Goal: Task Accomplishment & Management: Manage account settings

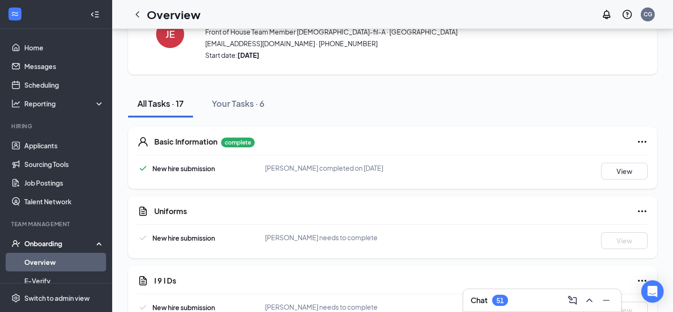
scroll to position [49, 0]
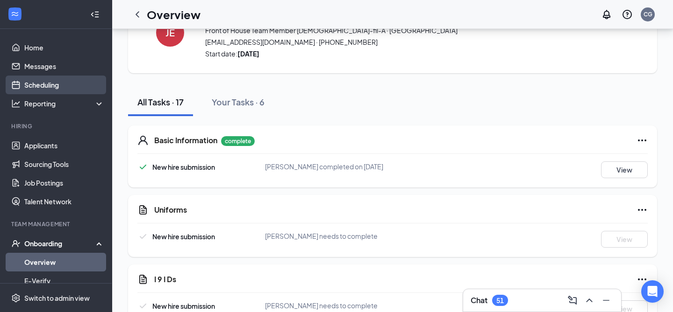
click at [58, 84] on link "Scheduling" at bounding box center [64, 85] width 80 height 19
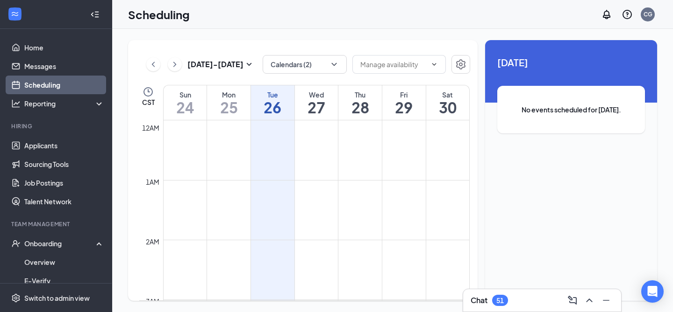
scroll to position [459, 0]
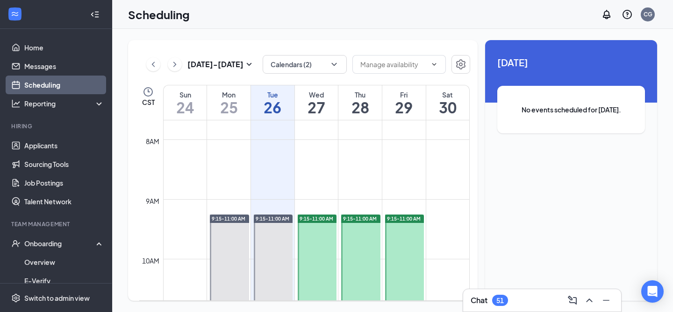
click at [318, 109] on h1 "27" at bounding box center [316, 107] width 43 height 16
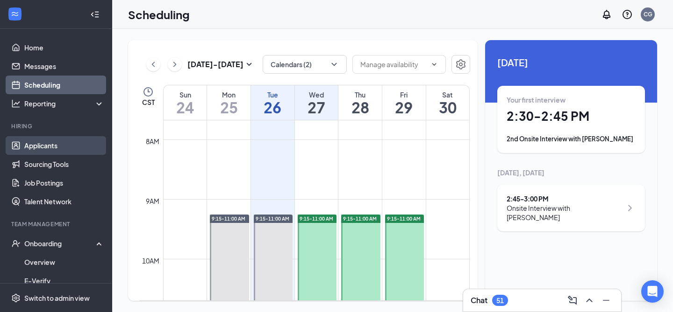
click at [67, 144] on link "Applicants" at bounding box center [64, 145] width 80 height 19
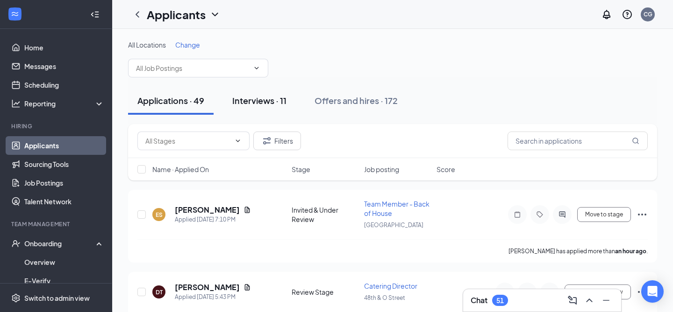
click at [273, 105] on div "Interviews · 11" at bounding box center [259, 101] width 54 height 12
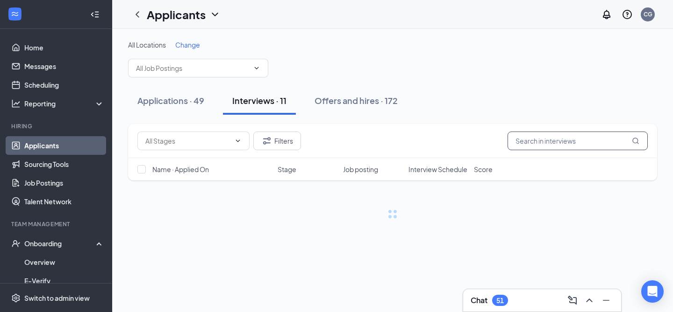
click at [550, 141] on input "text" at bounding box center [577, 141] width 140 height 19
type input "chanya"
click at [549, 149] on input "chanya" at bounding box center [577, 141] width 140 height 19
click at [554, 145] on input "chanya" at bounding box center [577, 141] width 140 height 19
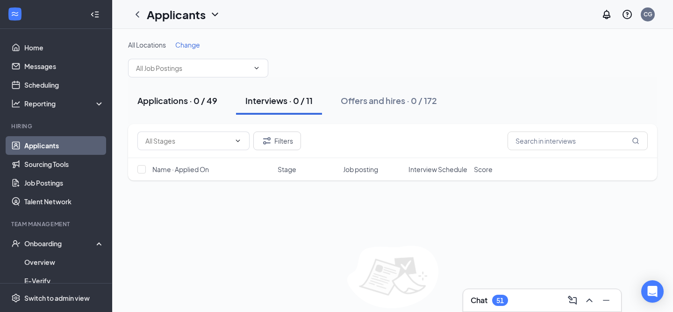
click at [201, 99] on div "Applications · 0 / 49" at bounding box center [177, 101] width 80 height 12
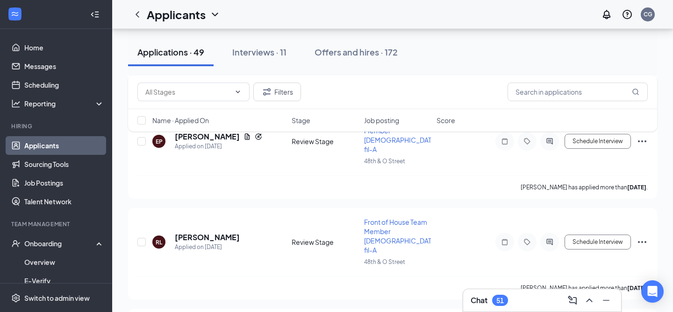
scroll to position [3385, 0]
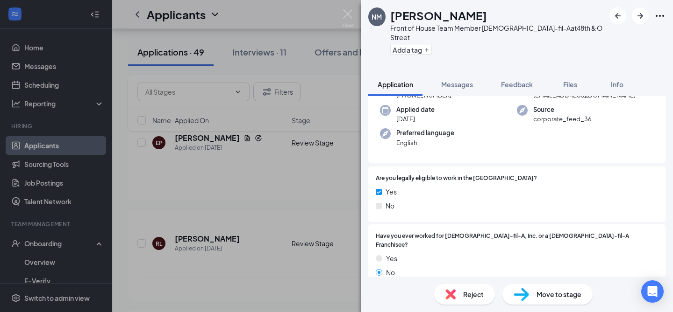
scroll to position [65, 0]
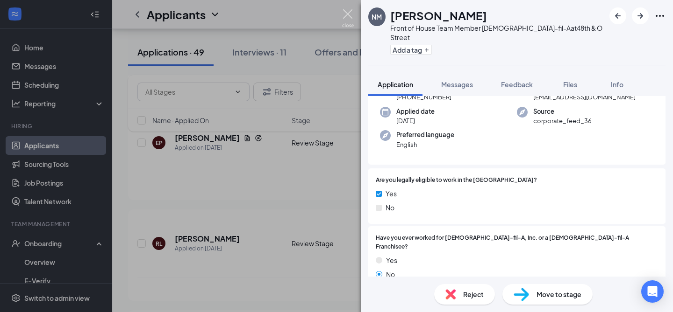
click at [351, 16] on img at bounding box center [348, 18] width 12 height 18
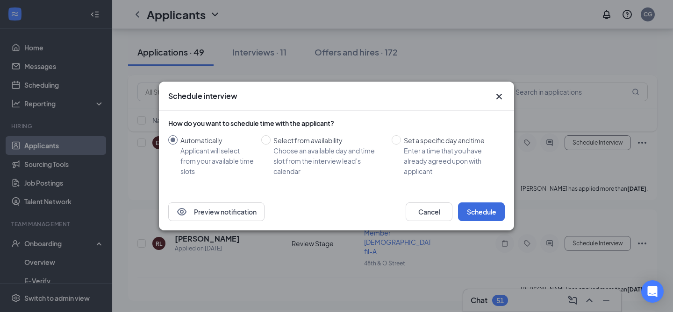
click at [500, 99] on icon "Cross" at bounding box center [498, 96] width 11 height 11
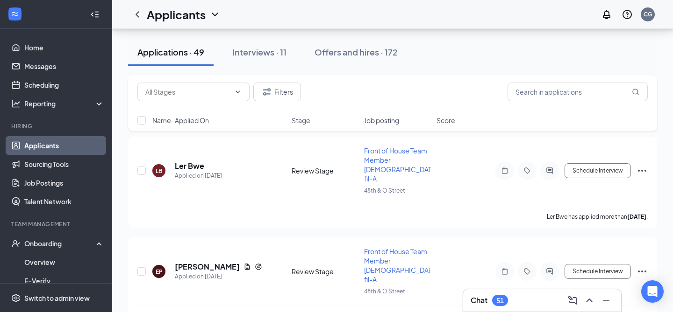
scroll to position [3255, 0]
click at [501, 299] on div "51" at bounding box center [499, 301] width 7 height 8
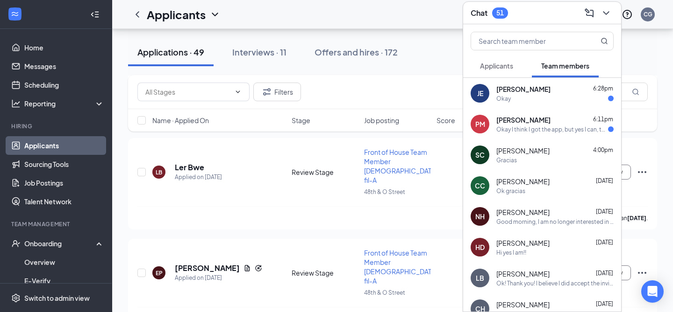
click at [535, 85] on span "[PERSON_NAME]" at bounding box center [523, 89] width 54 height 9
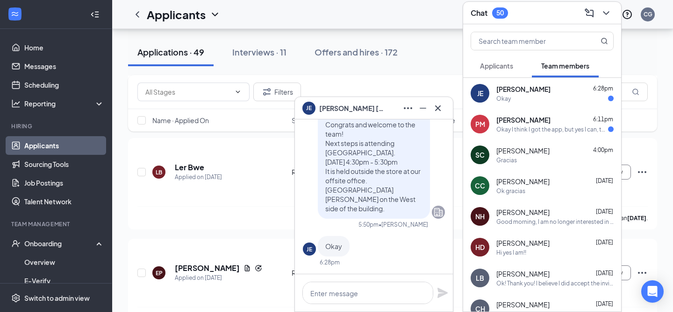
click at [540, 134] on div "PM [PERSON_NAME] 6:11pm Okay I think I got the app, but yes I can, that's by ga…" at bounding box center [542, 124] width 158 height 31
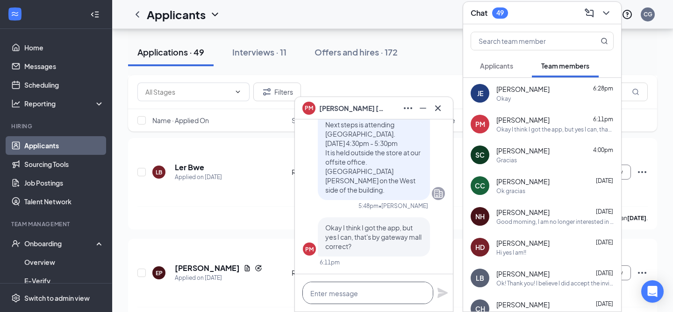
click at [406, 291] on textarea at bounding box center [367, 293] width 131 height 22
type textarea "Y"
click at [443, 107] on button at bounding box center [437, 108] width 15 height 15
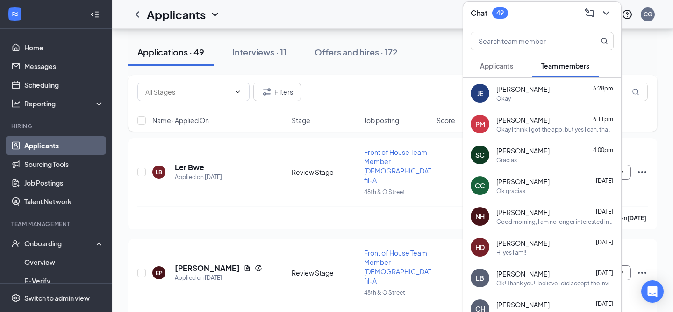
click at [490, 18] on div "Chat 49" at bounding box center [488, 12] width 37 height 11
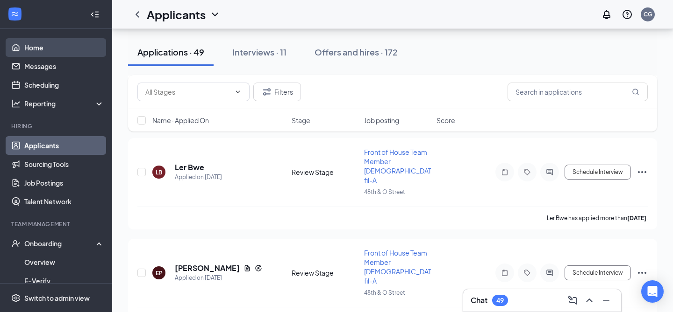
click at [77, 54] on link "Home" at bounding box center [64, 47] width 80 height 19
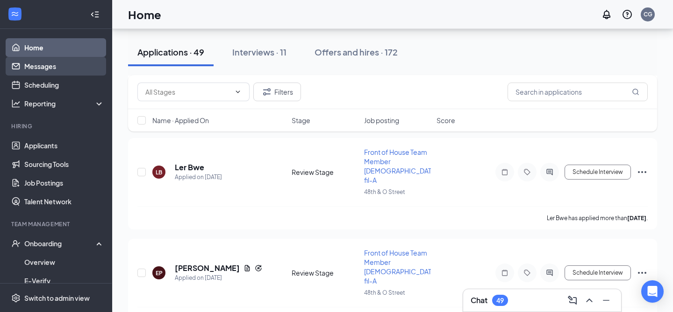
click at [76, 61] on link "Messages" at bounding box center [64, 66] width 80 height 19
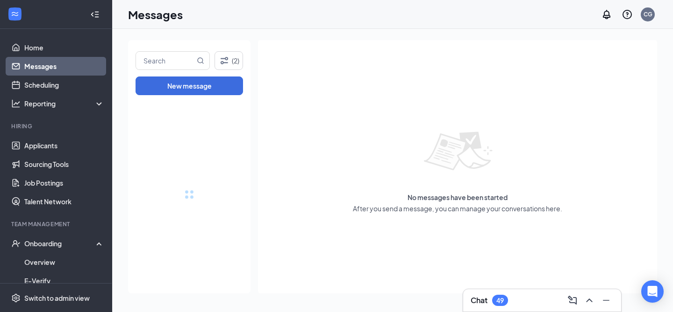
click at [530, 291] on div "Chat 49" at bounding box center [542, 301] width 158 height 22
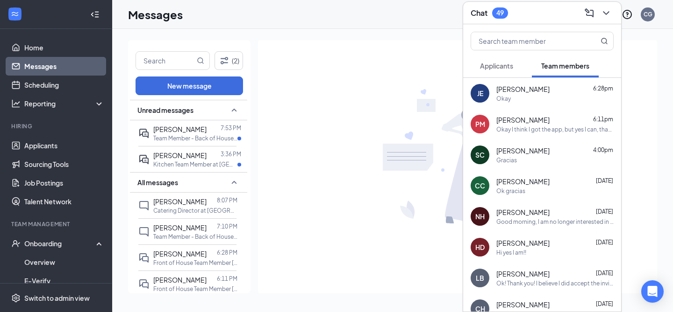
click at [542, 96] on div "Okay" at bounding box center [554, 99] width 117 height 8
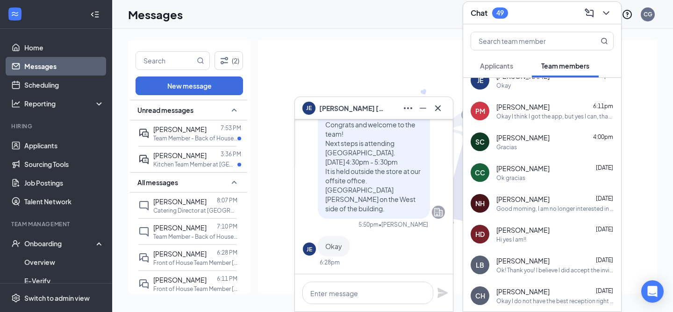
scroll to position [14, 0]
click at [544, 124] on div "PM [PERSON_NAME] 6:11pm Okay I think I got the app, but yes I can, that's by ga…" at bounding box center [542, 110] width 158 height 31
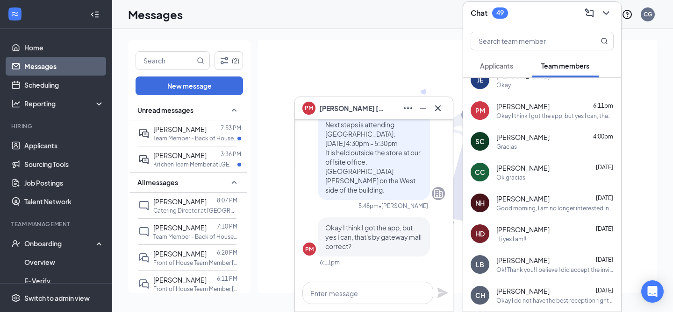
click at [492, 66] on span "Applicants" at bounding box center [496, 66] width 33 height 8
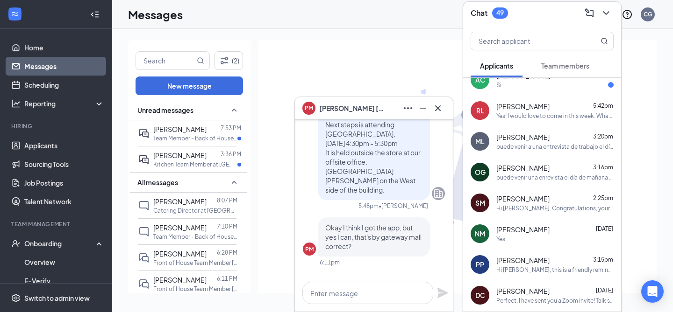
scroll to position [0, 0]
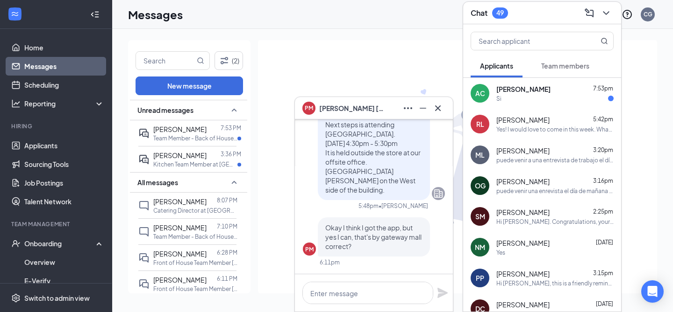
click at [530, 88] on span "[PERSON_NAME]" at bounding box center [523, 89] width 54 height 9
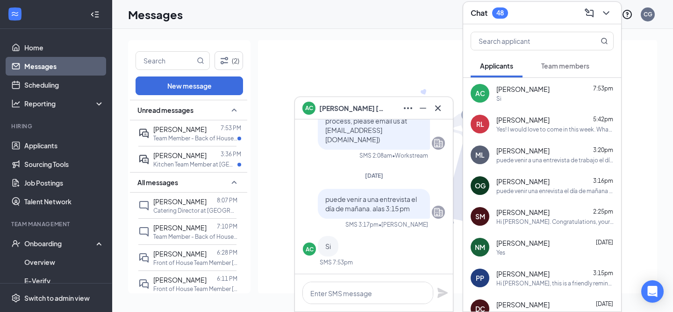
click at [512, 13] on div "Chat 48" at bounding box center [541, 13] width 143 height 14
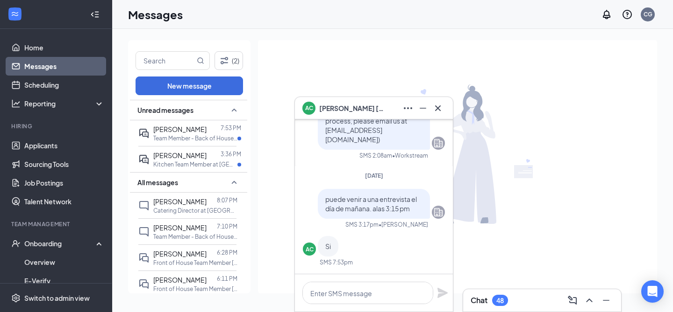
click at [504, 299] on div "48" at bounding box center [500, 300] width 16 height 11
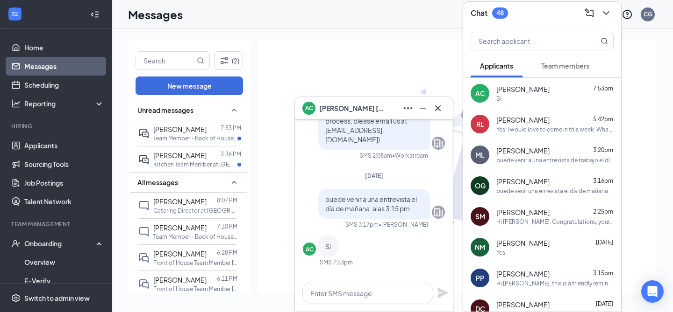
click at [556, 70] on div "Team members" at bounding box center [565, 65] width 48 height 9
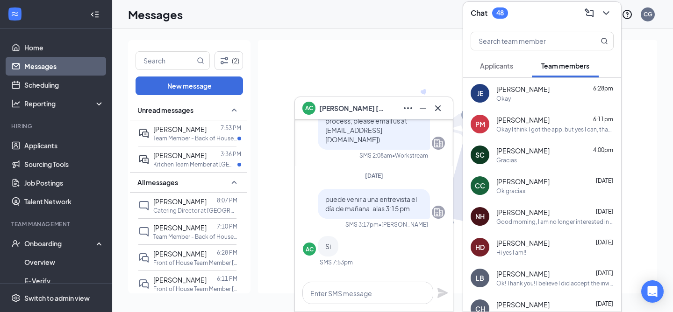
click at [541, 114] on div "PM [PERSON_NAME] 6:11pm Okay I think I got the app, but yes I can, that's by ga…" at bounding box center [542, 124] width 158 height 31
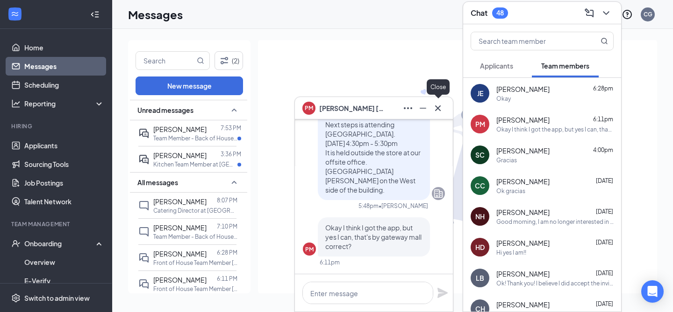
click at [442, 110] on icon "Cross" at bounding box center [437, 108] width 11 height 11
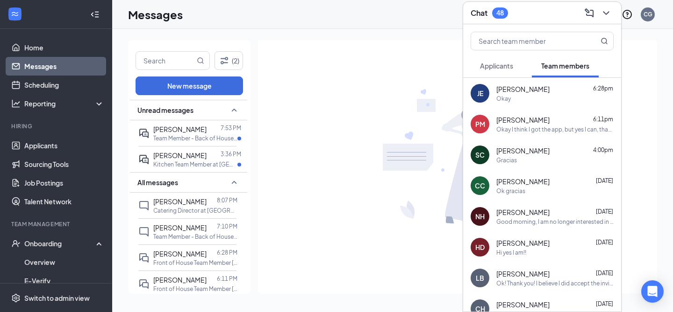
click at [510, 12] on div "Chat 48" at bounding box center [541, 13] width 143 height 14
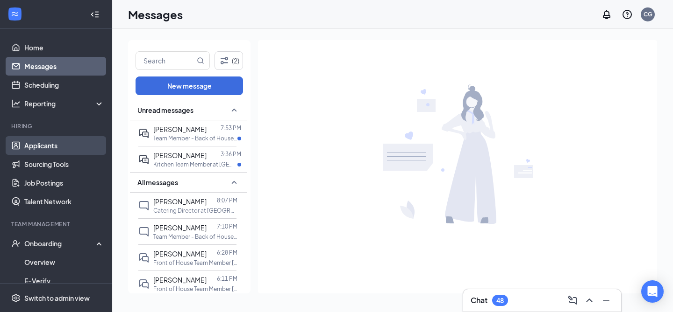
click at [47, 142] on link "Applicants" at bounding box center [64, 145] width 80 height 19
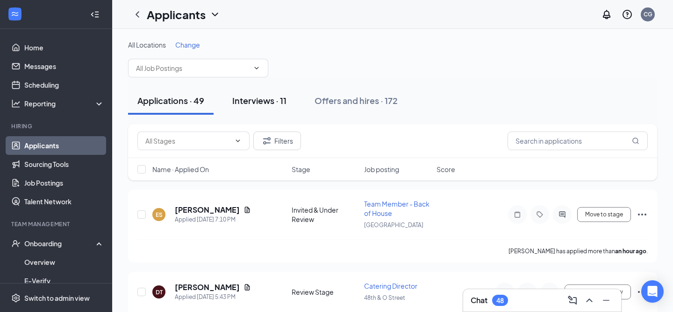
click at [257, 104] on div "Interviews · 11" at bounding box center [259, 101] width 54 height 12
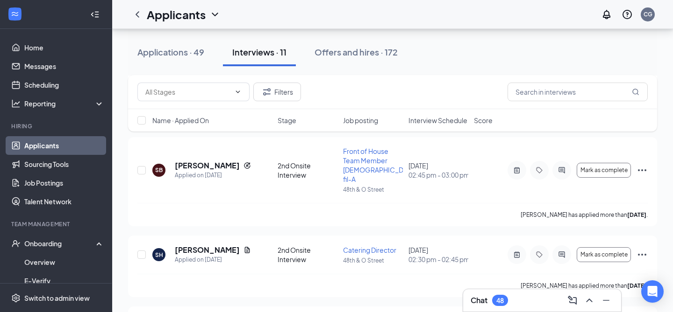
scroll to position [227, 0]
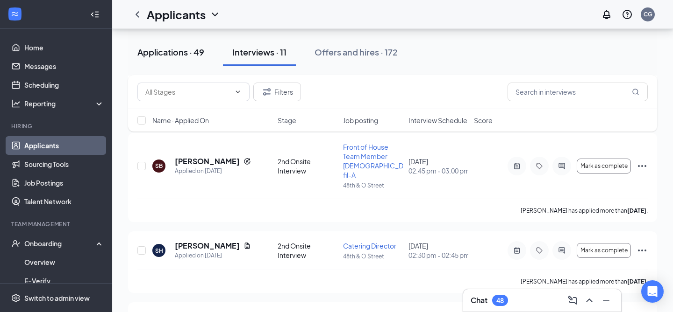
click at [176, 56] on div "Applications · 49" at bounding box center [170, 52] width 67 height 12
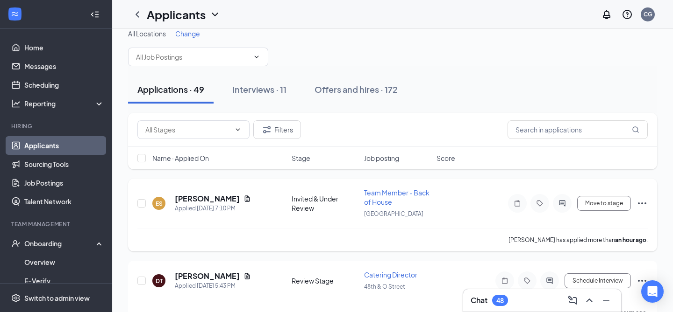
scroll to position [20, 0]
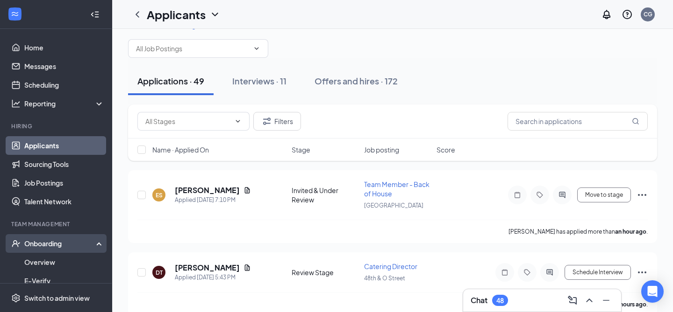
click at [64, 247] on div "Onboarding" at bounding box center [60, 243] width 72 height 9
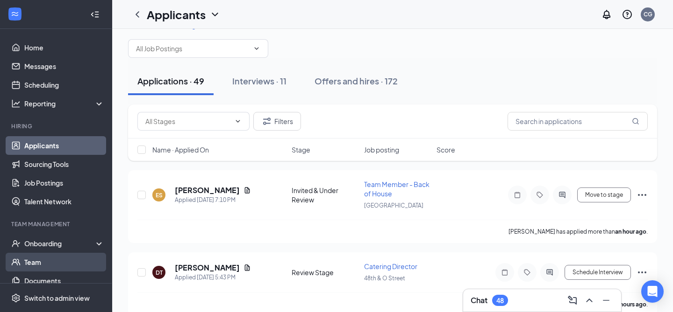
click at [62, 264] on link "Team" at bounding box center [64, 262] width 80 height 19
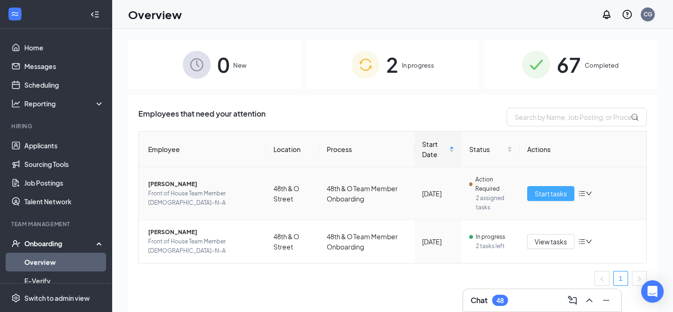
click at [544, 196] on span "Start tasks" at bounding box center [550, 194] width 32 height 10
